Goal: Task Accomplishment & Management: Manage account settings

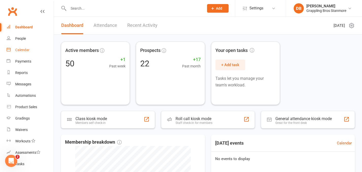
click at [22, 52] on link "Calendar" at bounding box center [30, 49] width 47 height 11
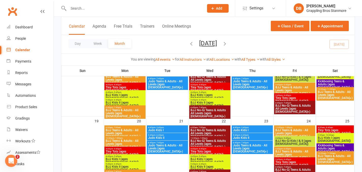
scroll to position [186, 0]
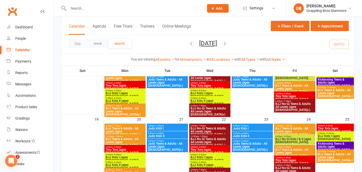
click at [308, 94] on span "5:45pm - 6:45pm" at bounding box center [294, 94] width 39 height 2
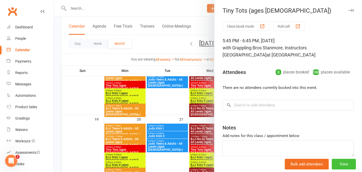
click at [332, 165] on button "View" at bounding box center [344, 164] width 24 height 11
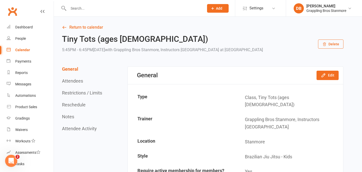
click at [332, 46] on button "Delete" at bounding box center [330, 44] width 25 height 9
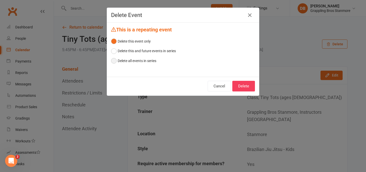
click at [142, 61] on button "Delete all events in series" at bounding box center [133, 61] width 45 height 10
click at [246, 89] on button "Delete" at bounding box center [243, 86] width 23 height 11
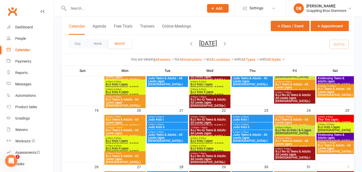
scroll to position [187, 0]
